Goal: Task Accomplishment & Management: Use online tool/utility

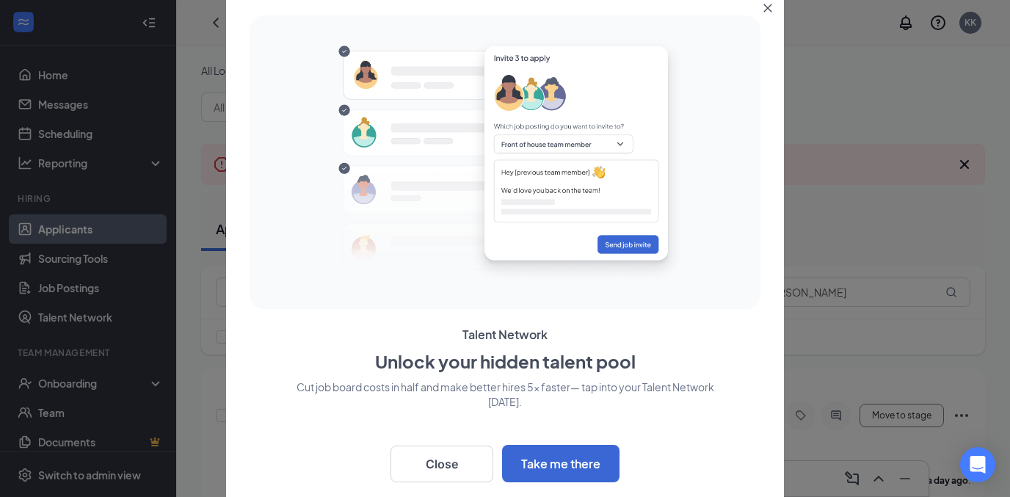
click at [770, 7] on icon "Close" at bounding box center [768, 8] width 9 height 9
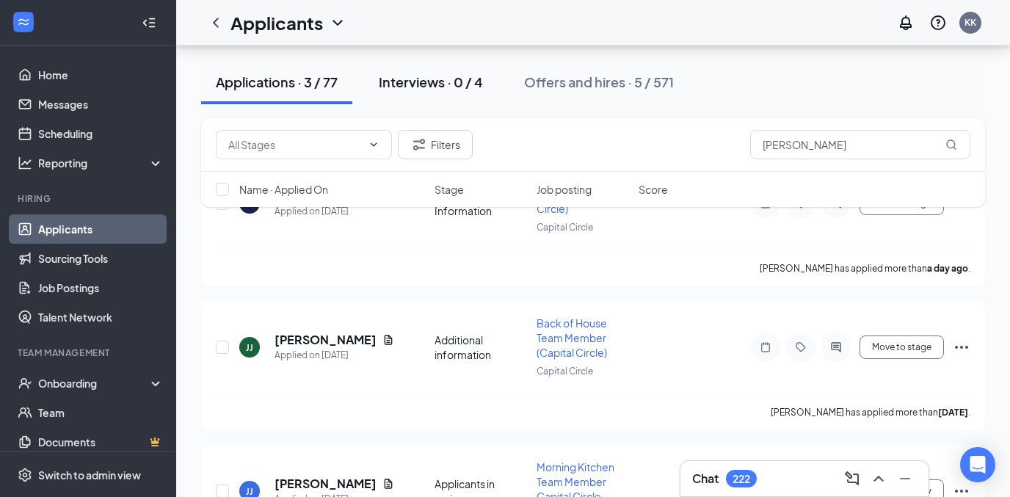
scroll to position [213, 0]
click at [314, 342] on h5 "[PERSON_NAME]" at bounding box center [326, 339] width 102 height 16
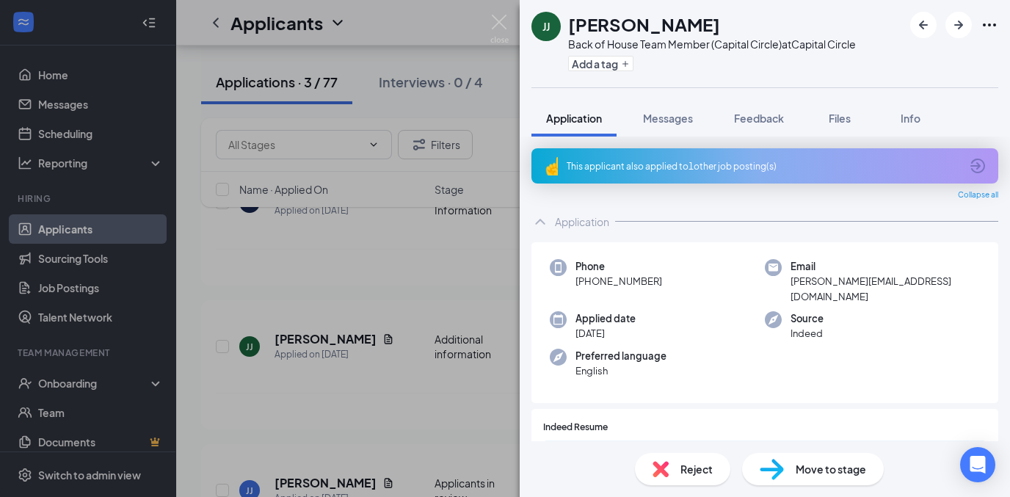
scroll to position [54, 0]
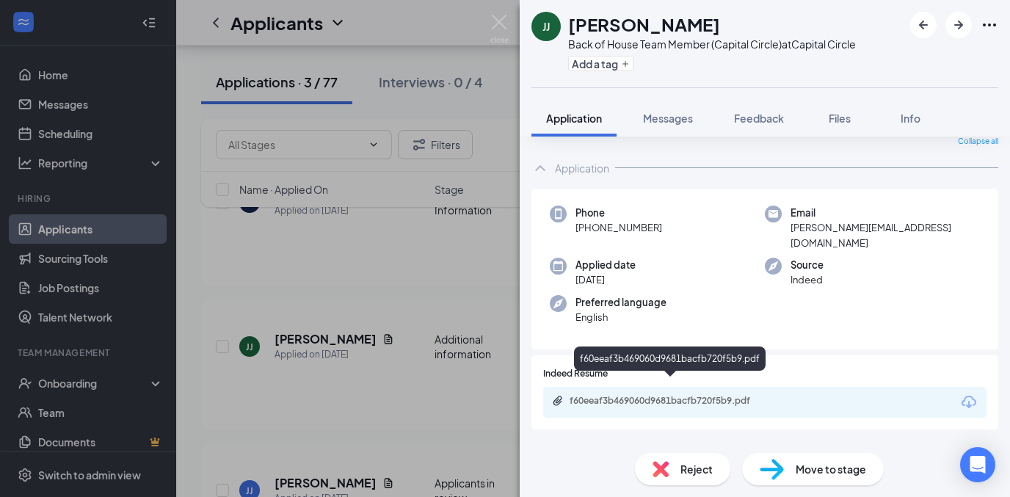
click at [633, 395] on div "f60eeaf3b469060d9681bacfb720f5b9.pdf" at bounding box center [673, 401] width 206 height 12
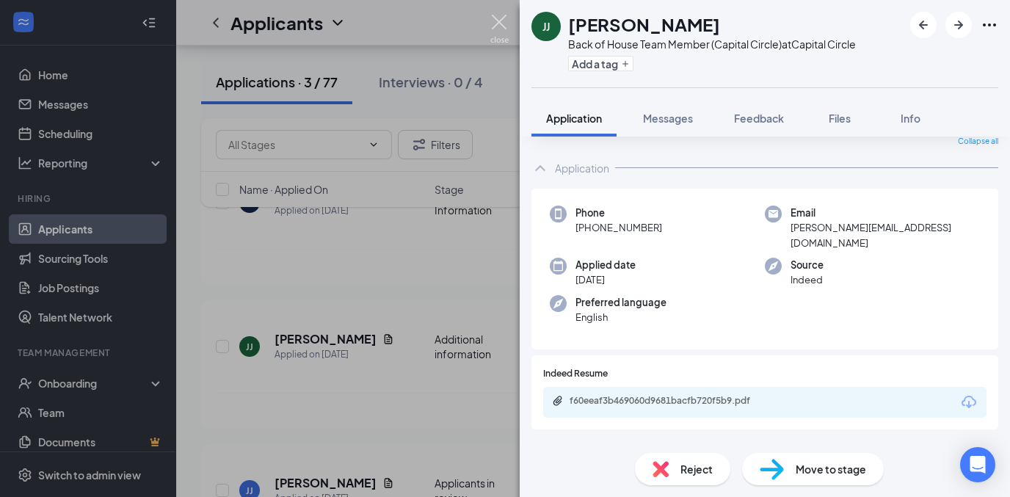
click at [497, 23] on img at bounding box center [499, 29] width 18 height 29
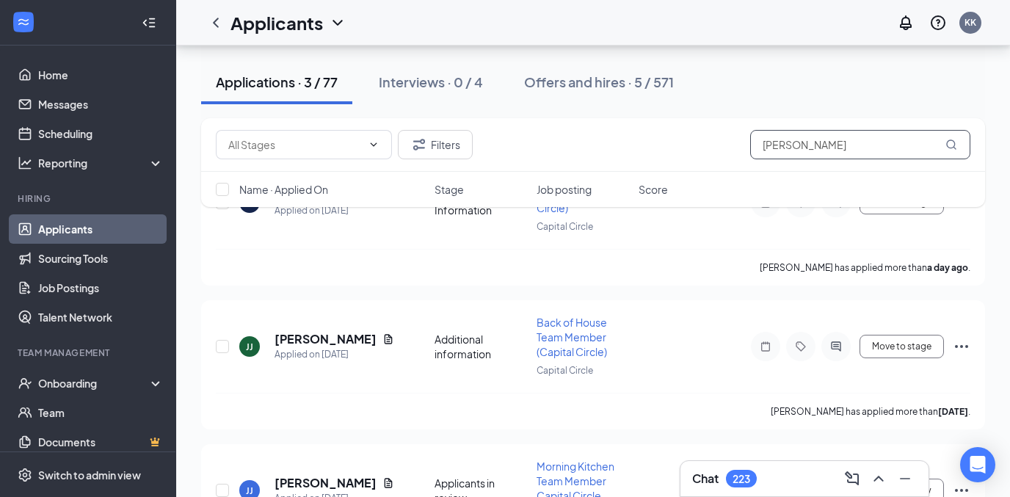
drag, startPoint x: 808, startPoint y: 146, endPoint x: 663, endPoint y: 145, distance: 145.4
click at [663, 145] on div "Filters [PERSON_NAME]" at bounding box center [593, 144] width 755 height 29
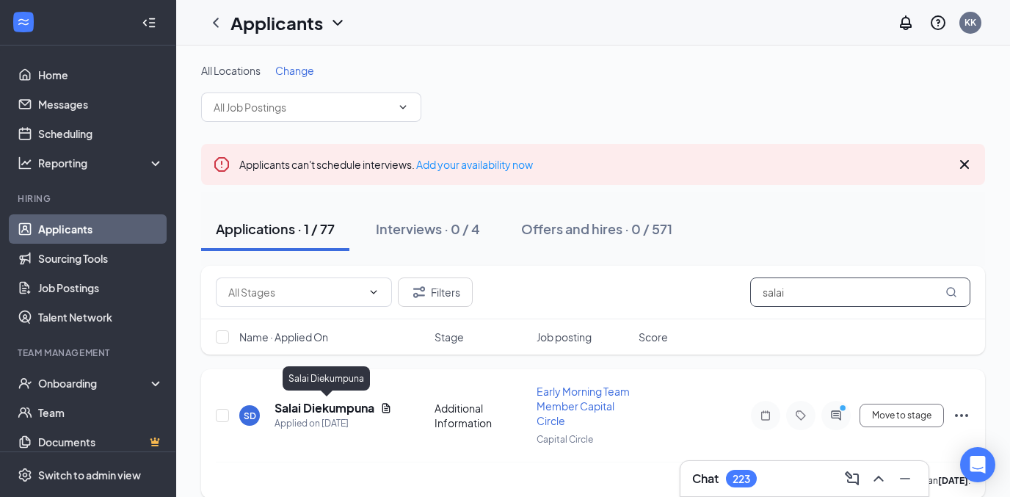
type input "salai"
click at [354, 410] on h5 "Salai Diekumpuna" at bounding box center [325, 408] width 100 height 16
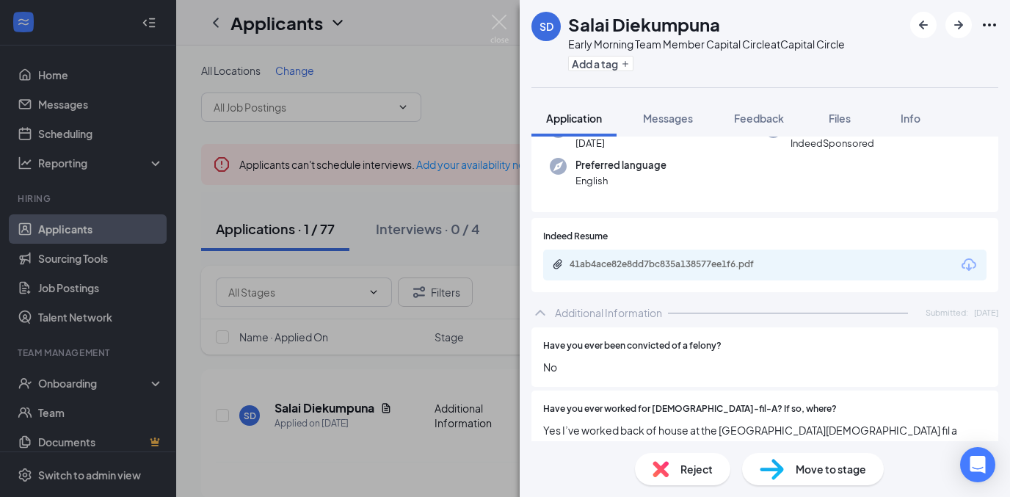
scroll to position [193, 0]
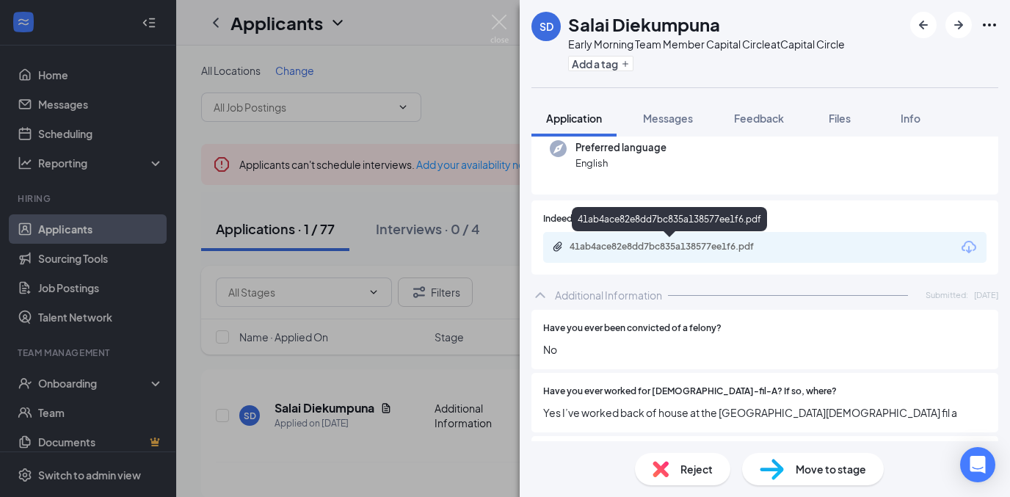
click at [747, 243] on div "41ab4ace82e8dd7bc835a138577ee1f6.pdf" at bounding box center [673, 247] width 206 height 12
